Goal: Task Accomplishment & Management: Use online tool/utility

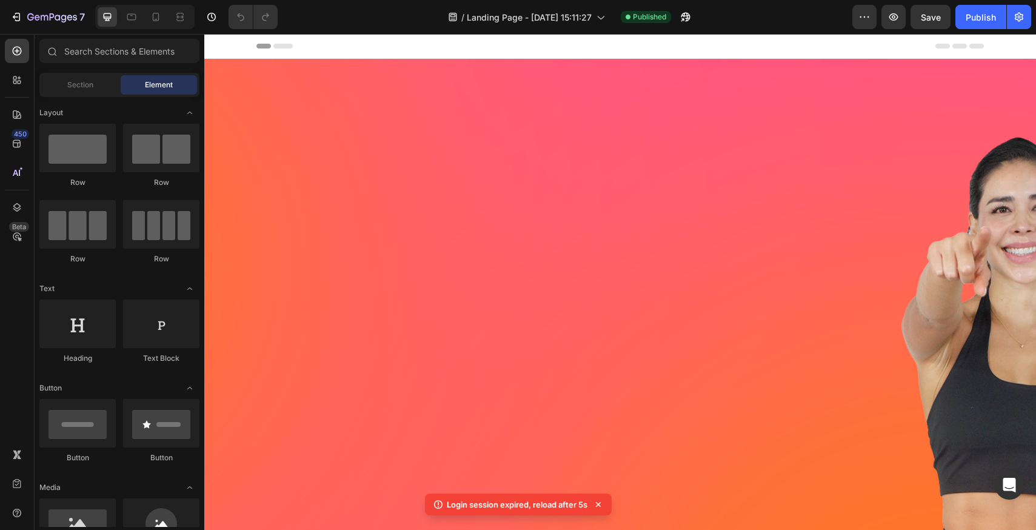
scroll to position [4038, 0]
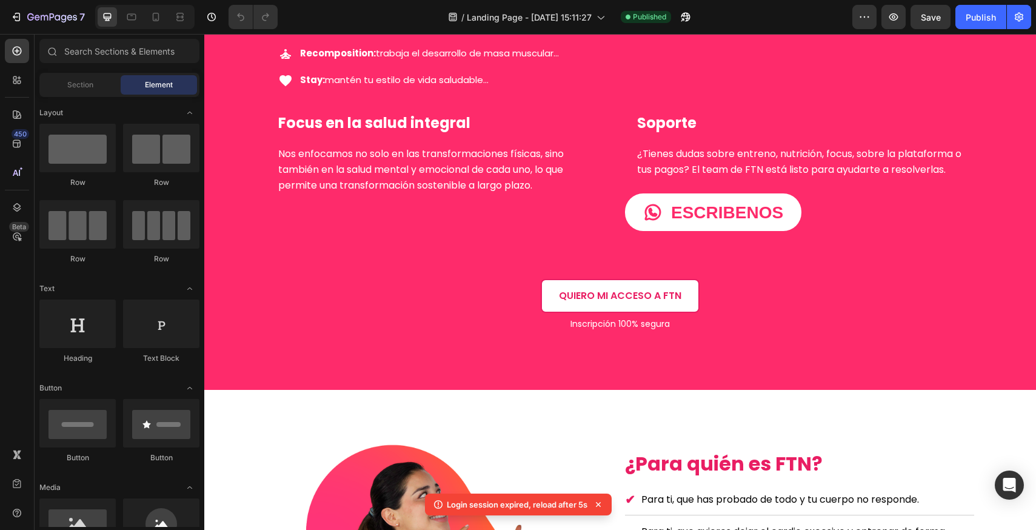
scroll to position [1576, 0]
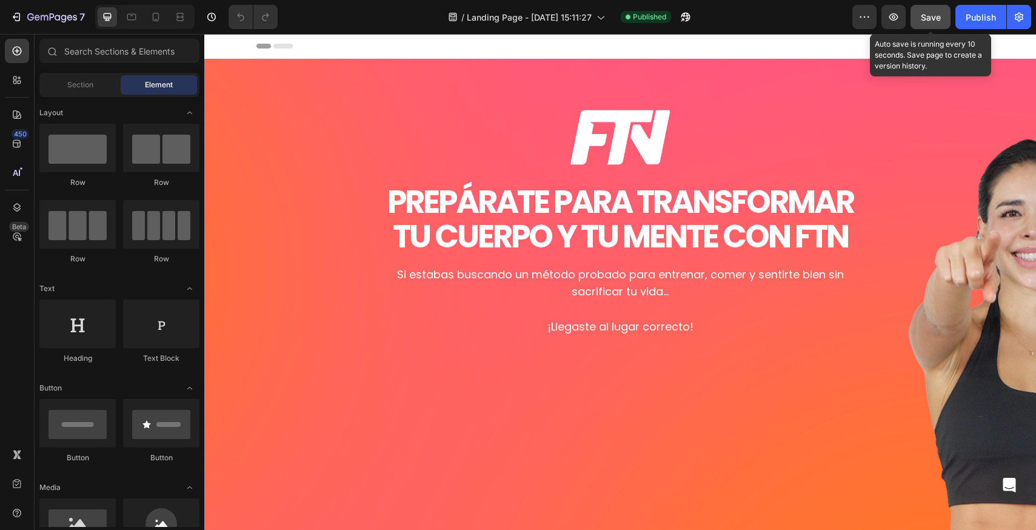
click at [937, 13] on span "Save" at bounding box center [931, 17] width 20 height 10
click at [938, 7] on button "Save" at bounding box center [930, 17] width 40 height 24
